Goal: Navigation & Orientation: Find specific page/section

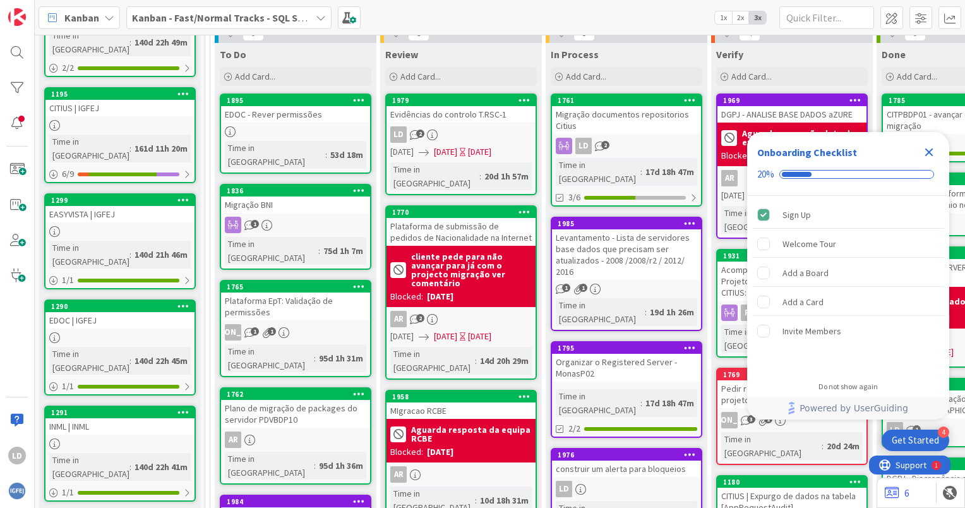
click at [935, 152] on icon "Close Checklist" at bounding box center [929, 152] width 15 height 15
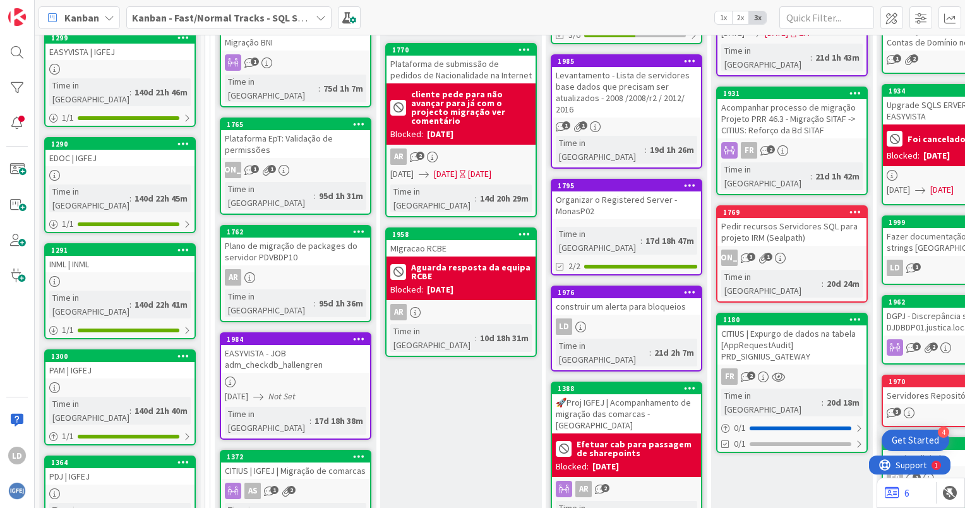
scroll to position [316, 0]
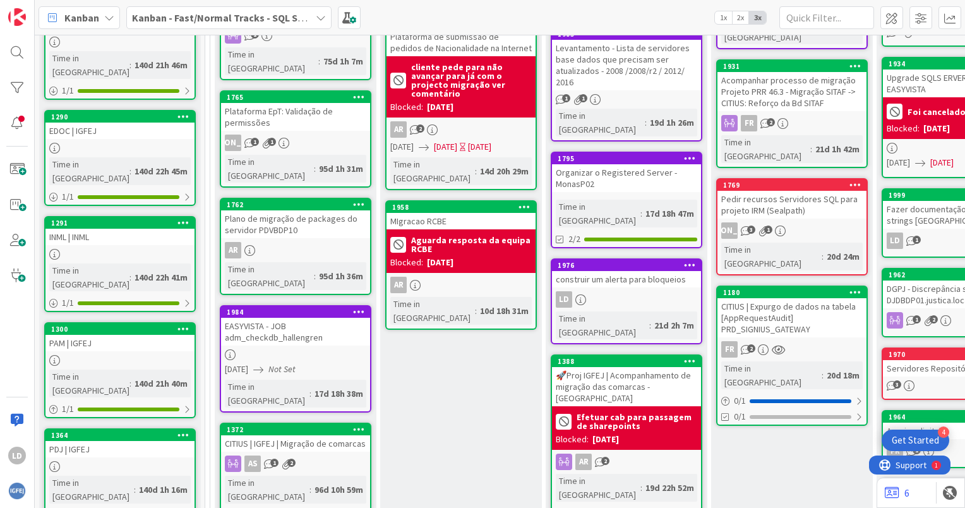
click at [488, 277] on div "AR" at bounding box center [461, 285] width 149 height 16
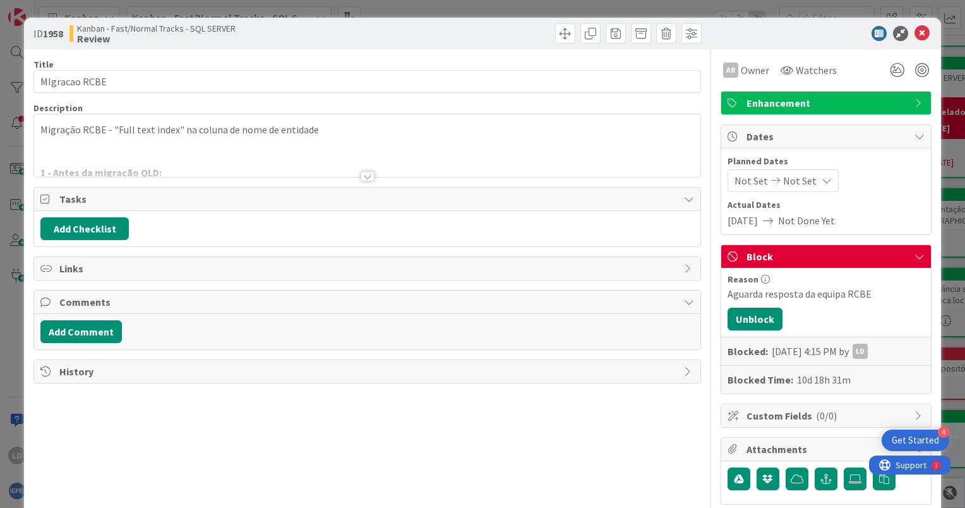
click at [361, 176] on div at bounding box center [368, 176] width 14 height 10
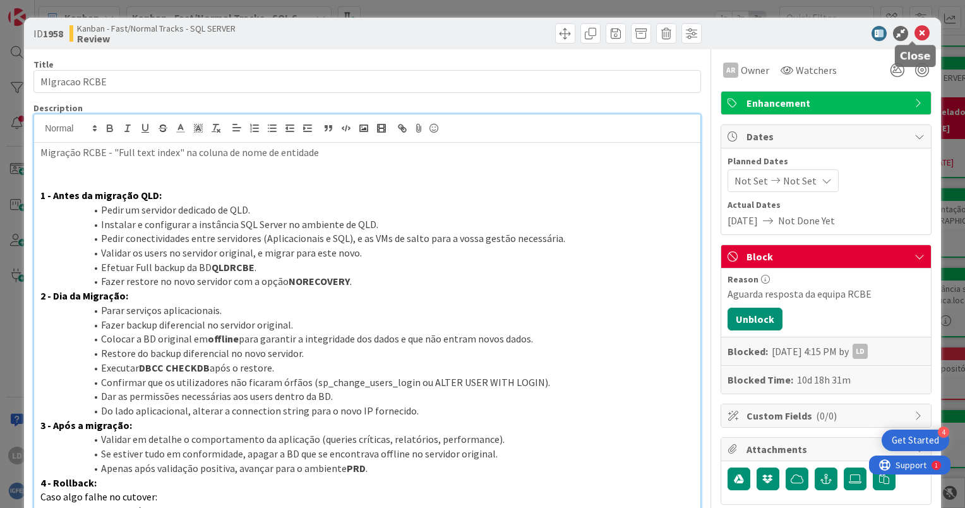
click at [915, 34] on icon at bounding box center [922, 33] width 15 height 15
